Goal: Navigation & Orientation: Find specific page/section

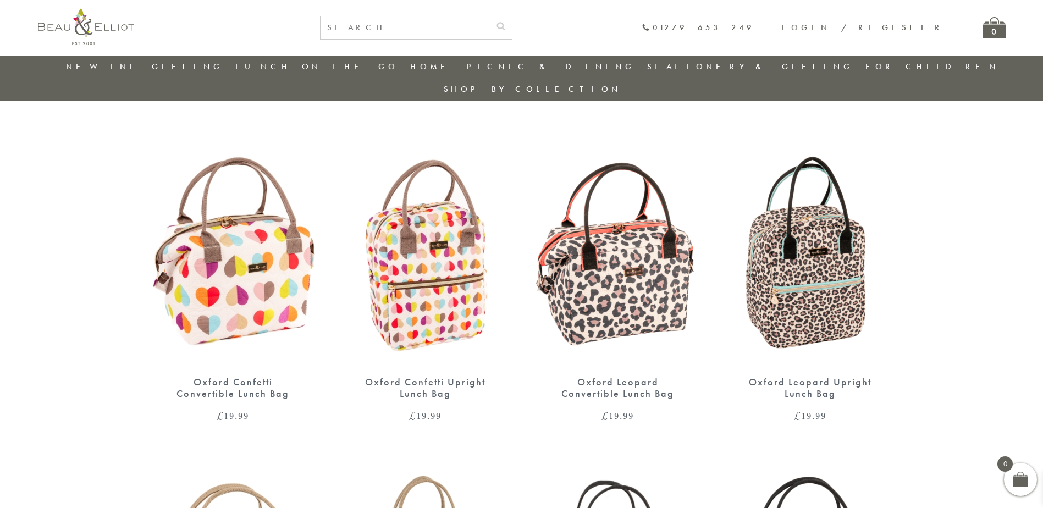
scroll to position [87, 0]
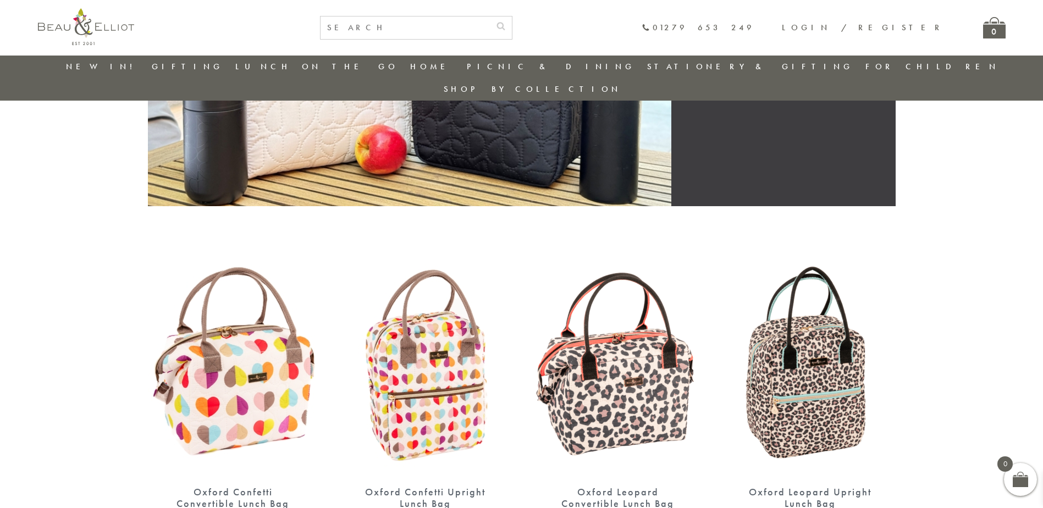
scroll to position [0, 0]
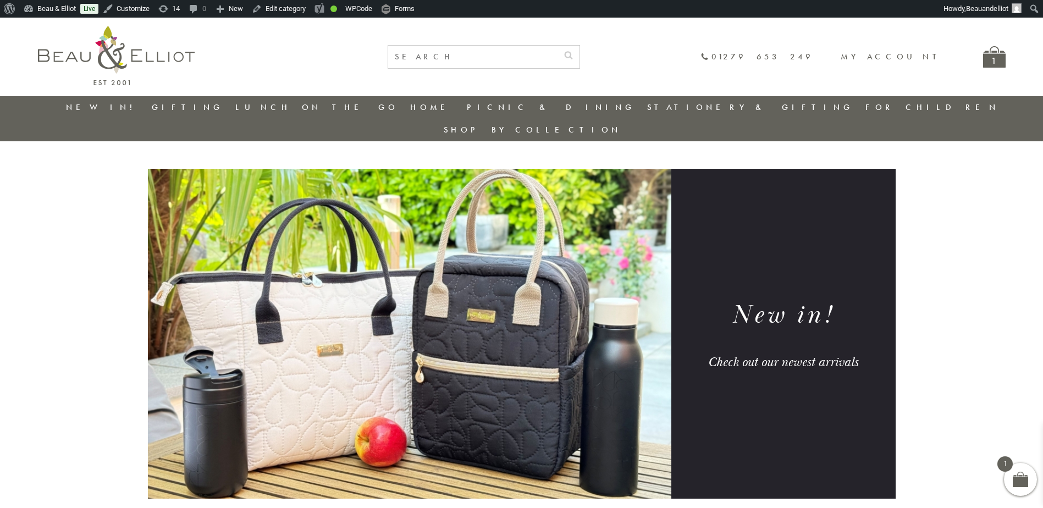
drag, startPoint x: 159, startPoint y: 64, endPoint x: 287, endPoint y: 43, distance: 130.3
click at [159, 64] on img at bounding box center [116, 55] width 157 height 59
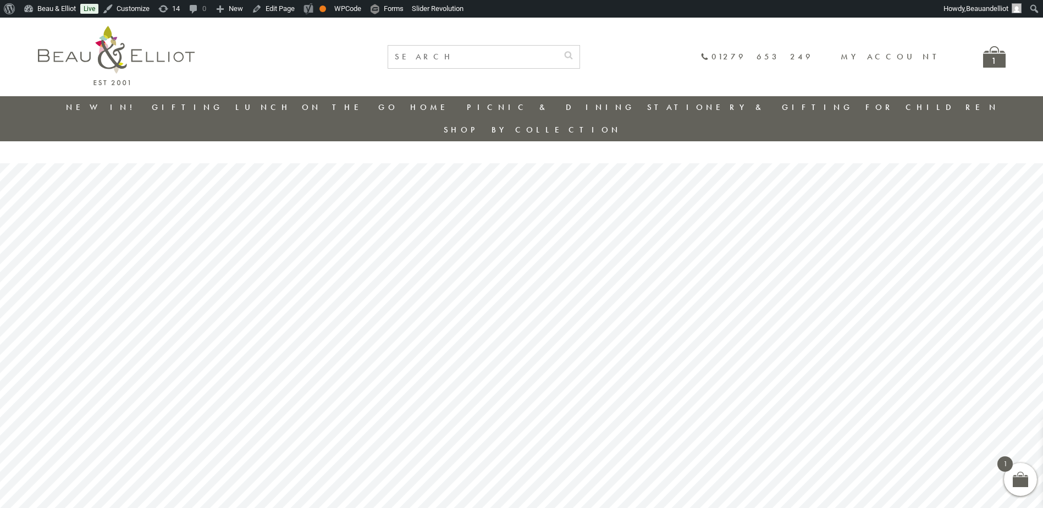
click at [108, 102] on link "New in!" at bounding box center [103, 107] width 74 height 11
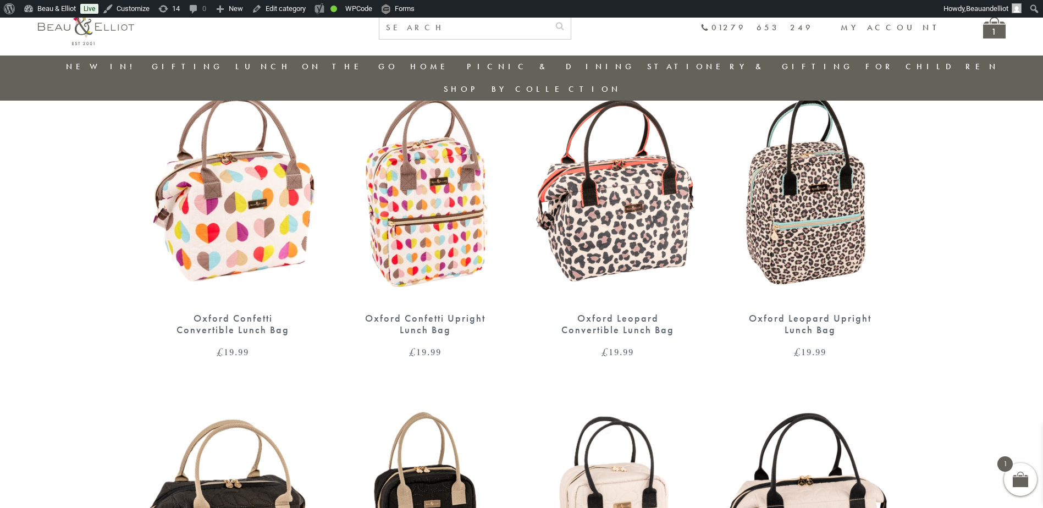
scroll to position [252, 0]
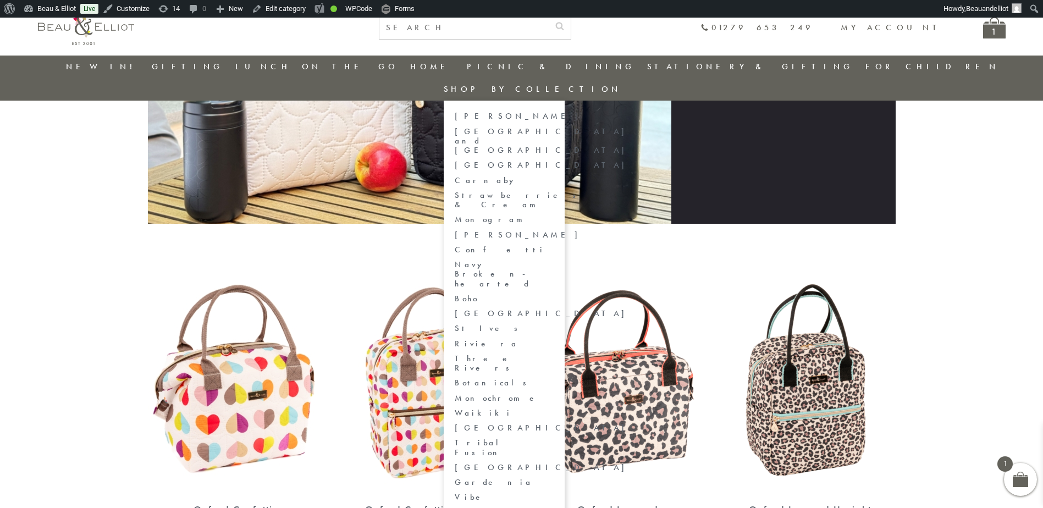
click at [554, 127] on link "[GEOGRAPHIC_DATA] and [GEOGRAPHIC_DATA]" at bounding box center [504, 141] width 99 height 29
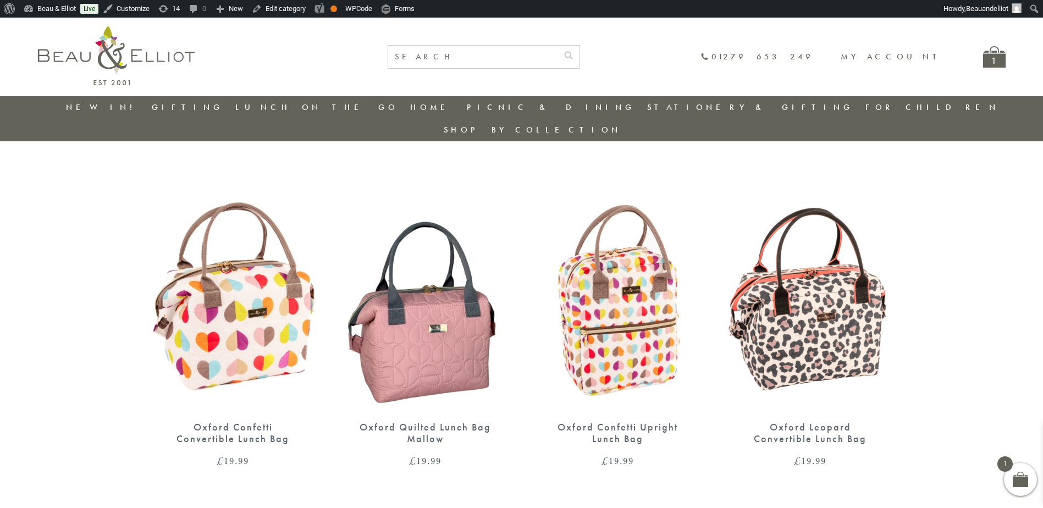
click at [76, 48] on img at bounding box center [116, 55] width 157 height 59
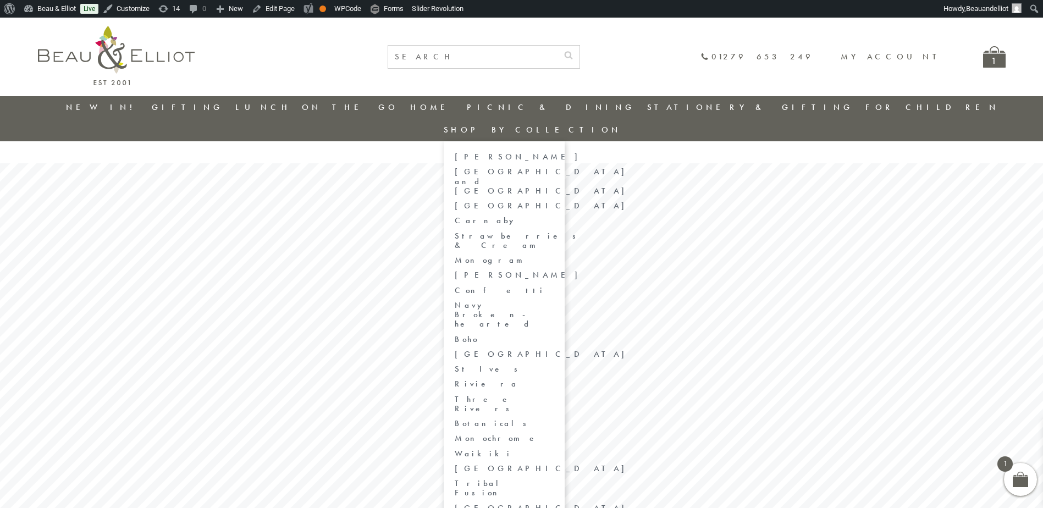
drag, startPoint x: 900, startPoint y: 108, endPoint x: 881, endPoint y: 126, distance: 26.4
click at [621, 124] on link "Shop by collection" at bounding box center [533, 129] width 178 height 11
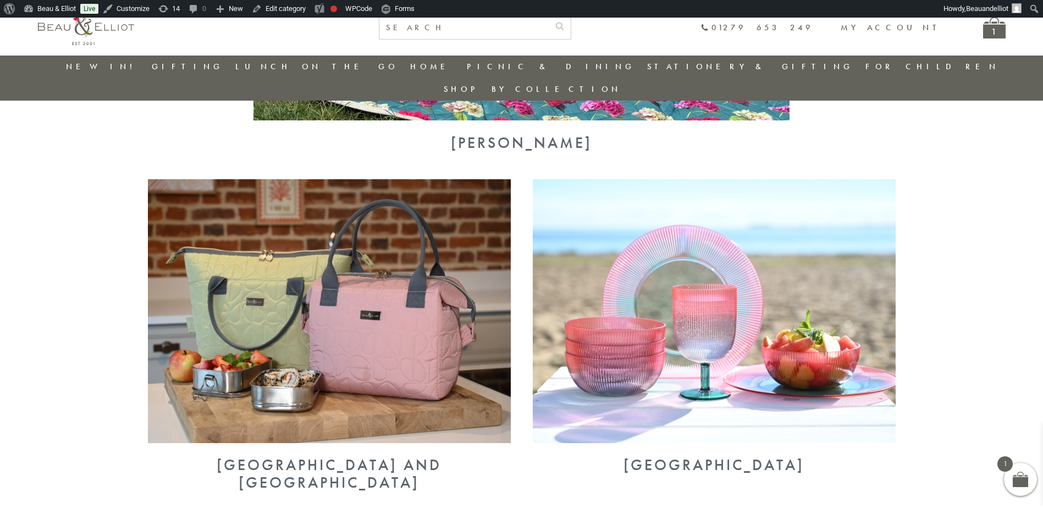
scroll to position [307, 0]
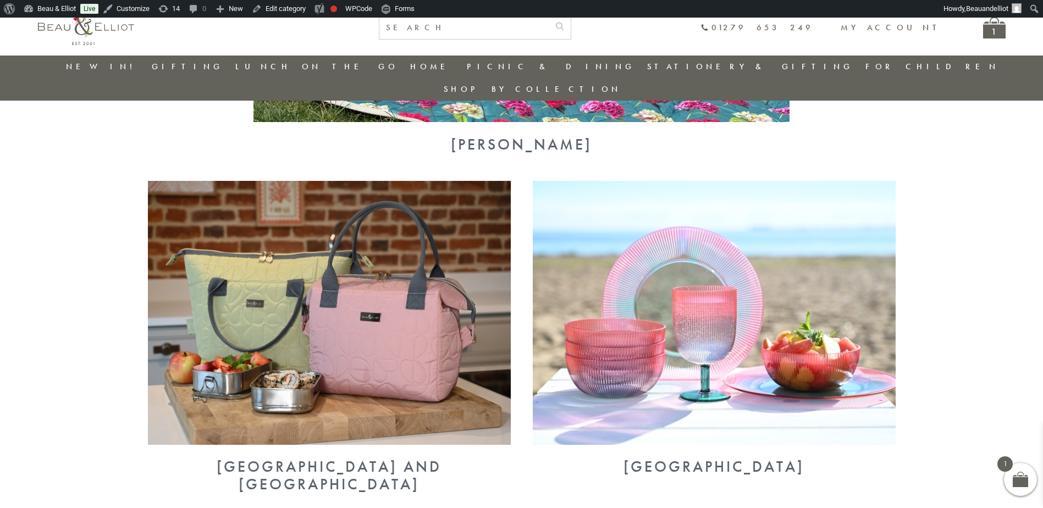
click at [346, 225] on img at bounding box center [329, 313] width 363 height 264
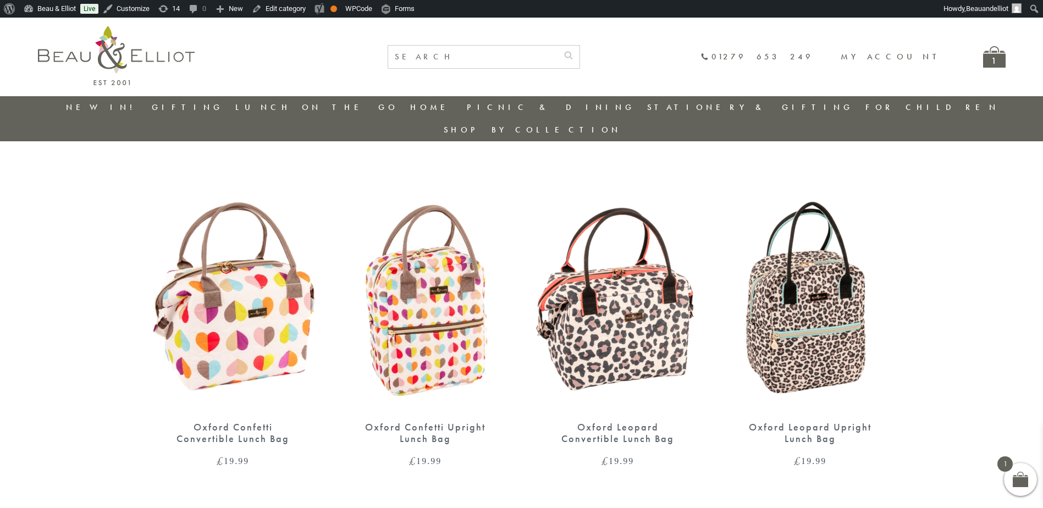
click at [98, 109] on link "New in!" at bounding box center [103, 107] width 74 height 11
